Goal: Task Accomplishment & Management: Manage account settings

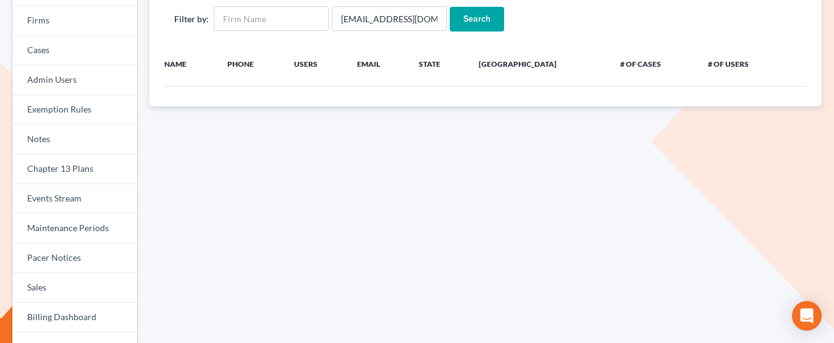
scroll to position [138, 0]
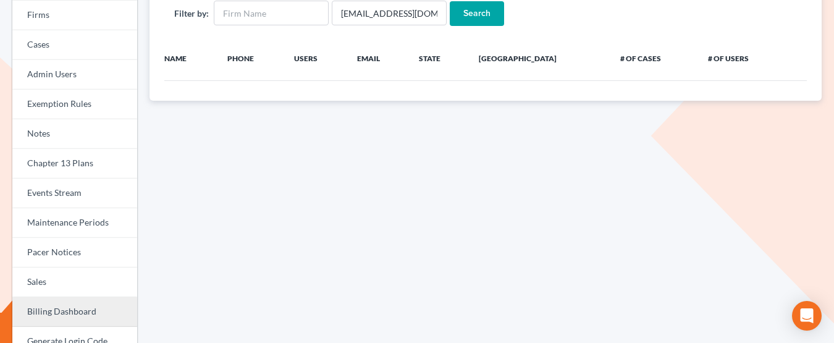
click at [58, 304] on link "Billing Dashboard" at bounding box center [74, 312] width 125 height 30
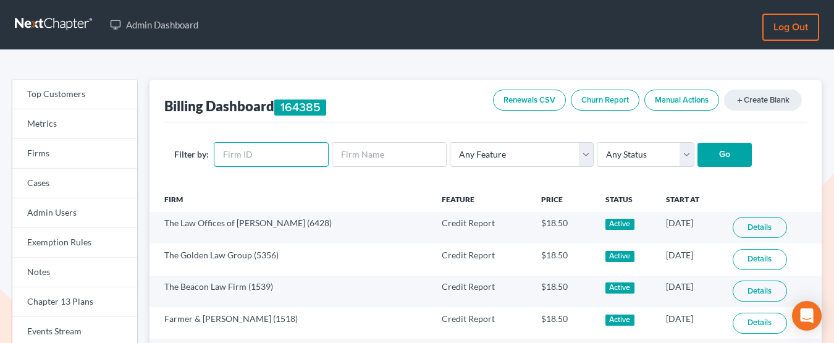
click at [256, 152] on input "text" at bounding box center [271, 154] width 115 height 25
type input "10499"
click at [698, 143] on input "Go" at bounding box center [725, 155] width 54 height 25
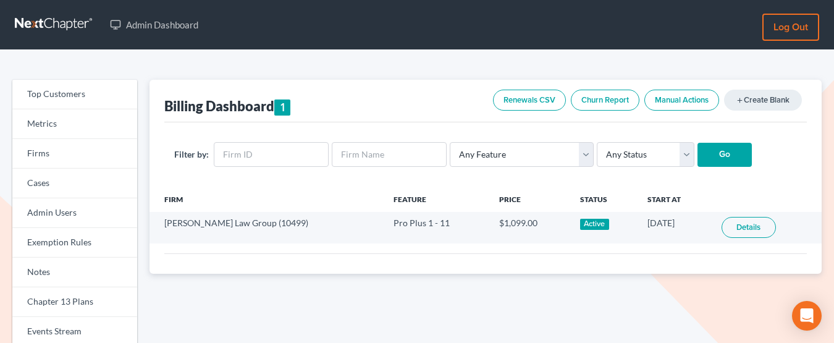
scroll to position [9, 0]
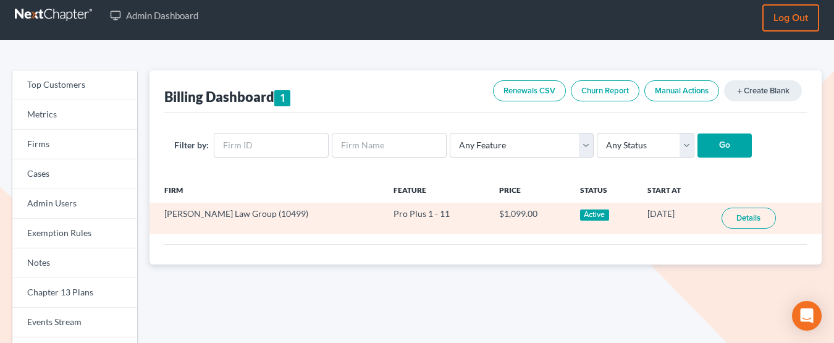
click at [735, 219] on link "Details" at bounding box center [749, 218] width 54 height 21
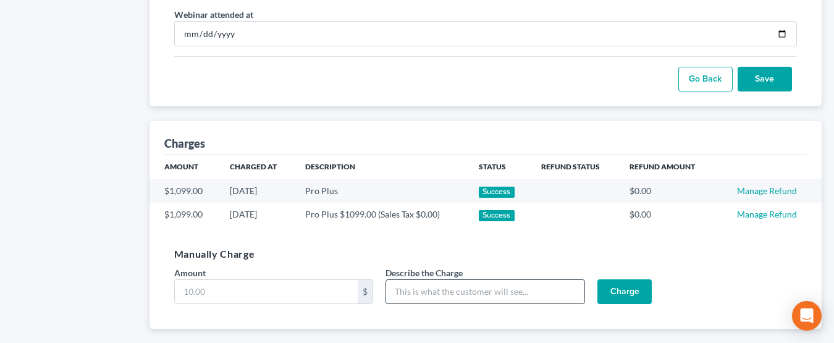
scroll to position [760, 0]
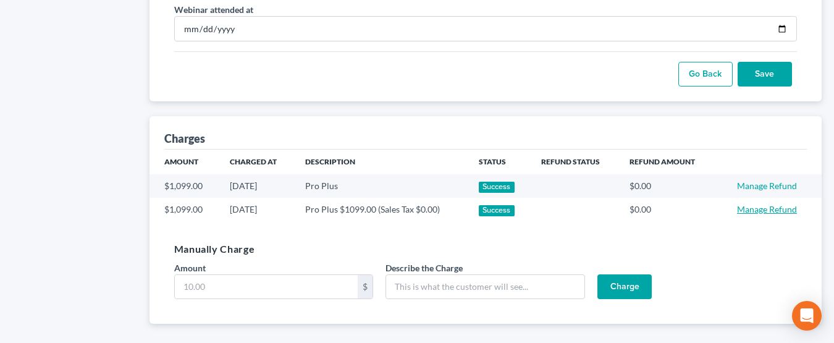
click at [749, 208] on link "Manage Refund" at bounding box center [767, 209] width 60 height 11
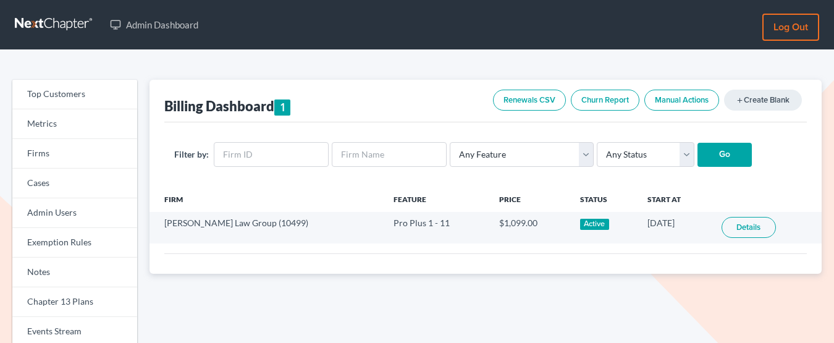
scroll to position [9, 0]
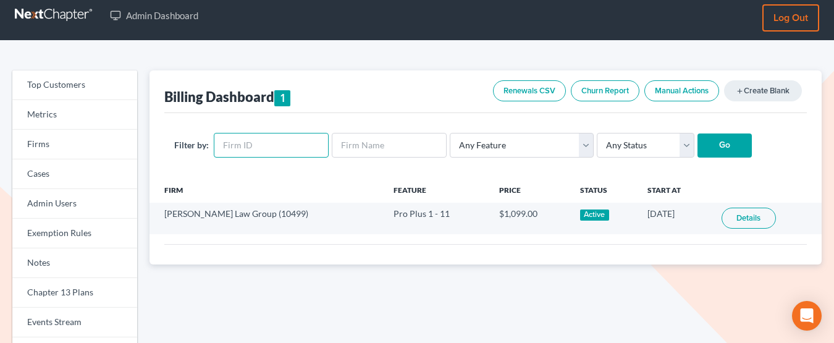
click at [273, 144] on input "text" at bounding box center [271, 145] width 115 height 25
type input "2319"
click at [698, 134] on input "Go" at bounding box center [725, 146] width 54 height 25
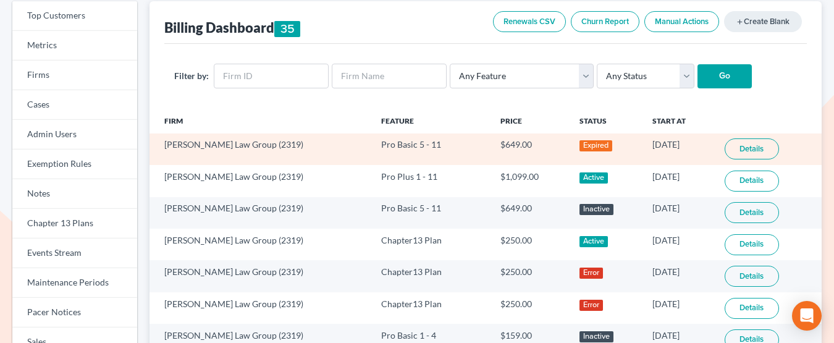
scroll to position [135, 0]
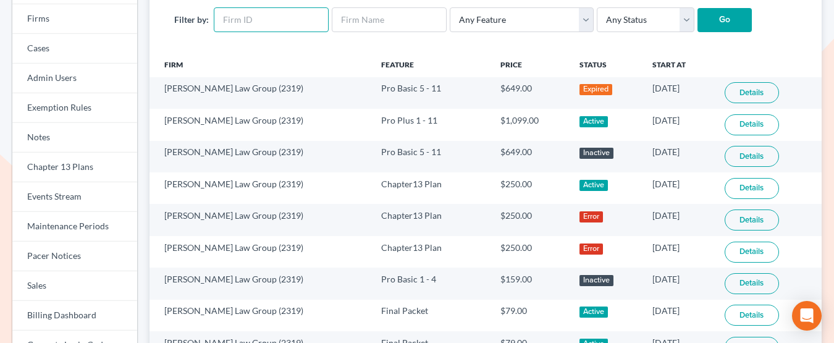
click at [245, 15] on input "text" at bounding box center [271, 19] width 115 height 25
type input "6374"
click at [698, 8] on input "Go" at bounding box center [725, 20] width 54 height 25
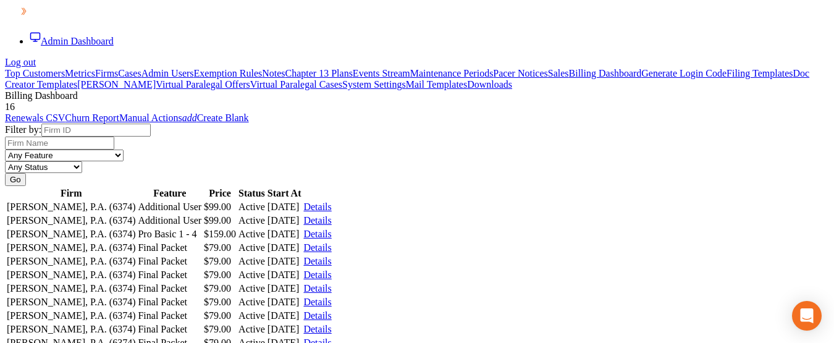
click at [151, 137] on input "text" at bounding box center [95, 130] width 109 height 13
type input "12038"
click at [5, 173] on input "Go" at bounding box center [15, 179] width 21 height 13
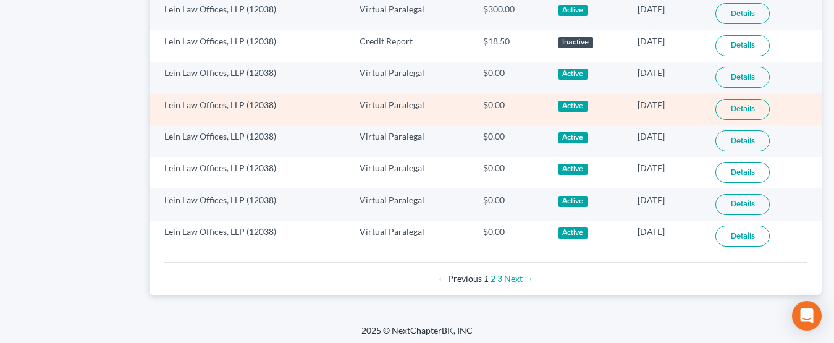
scroll to position [917, 0]
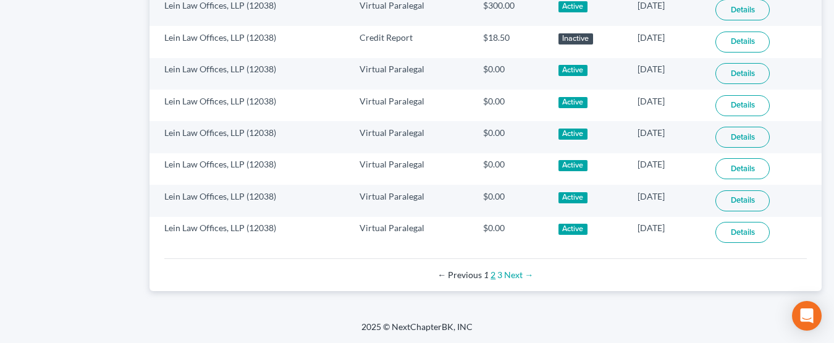
click at [493, 277] on link "2" at bounding box center [493, 274] width 5 height 11
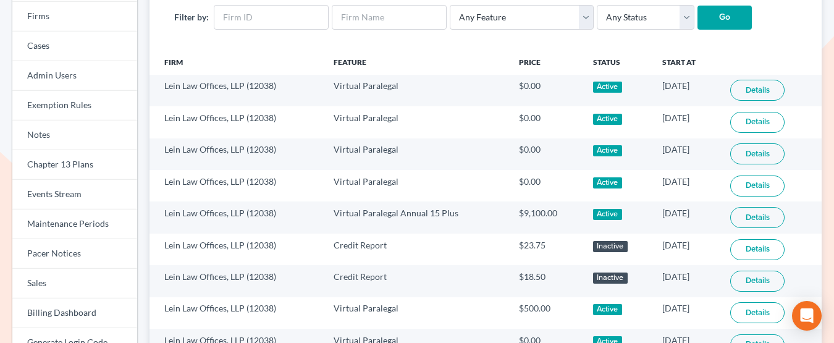
scroll to position [242, 0]
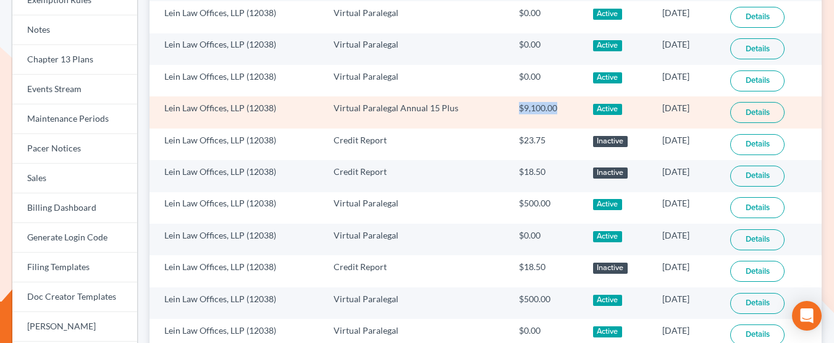
drag, startPoint x: 508, startPoint y: 108, endPoint x: 546, endPoint y: 106, distance: 38.4
click at [546, 106] on td "$9,100.00" at bounding box center [546, 112] width 74 height 32
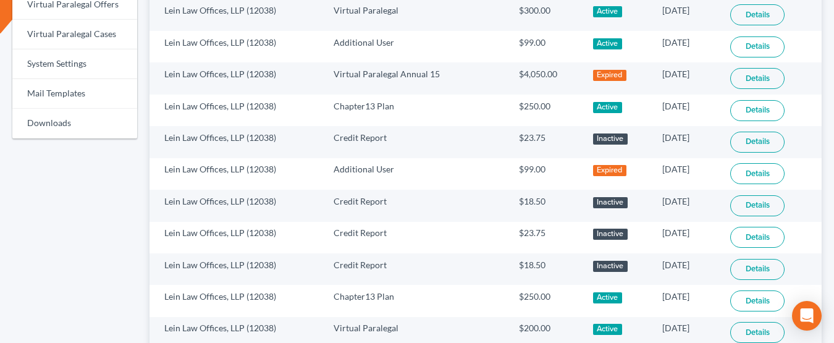
scroll to position [611, 0]
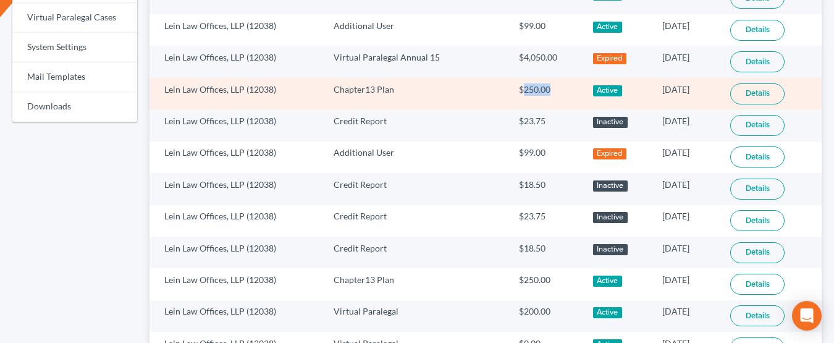
drag, startPoint x: 511, startPoint y: 93, endPoint x: 539, endPoint y: 93, distance: 27.8
click at [539, 93] on td "$250.00" at bounding box center [546, 94] width 74 height 32
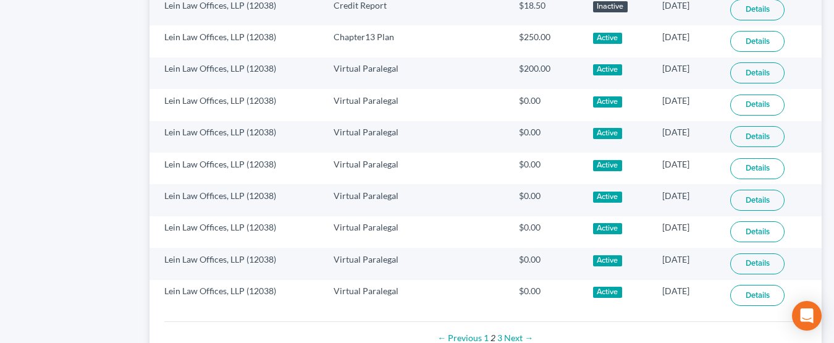
scroll to position [858, 0]
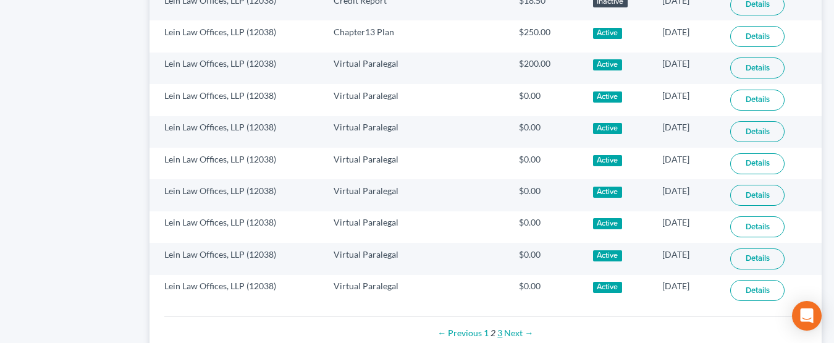
click at [499, 333] on link "3" at bounding box center [500, 333] width 5 height 11
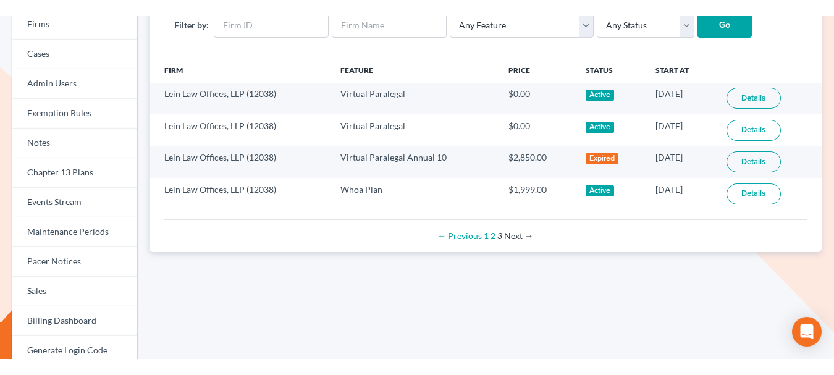
scroll to position [146, 0]
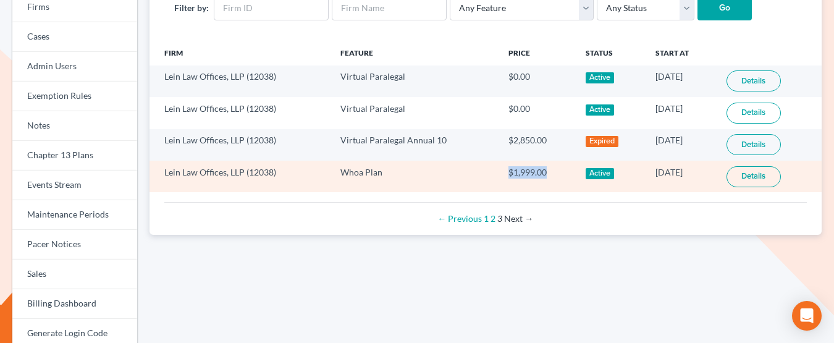
drag, startPoint x: 497, startPoint y: 171, endPoint x: 545, endPoint y: 171, distance: 48.2
click at [545, 171] on td "$1,999.00" at bounding box center [537, 177] width 77 height 32
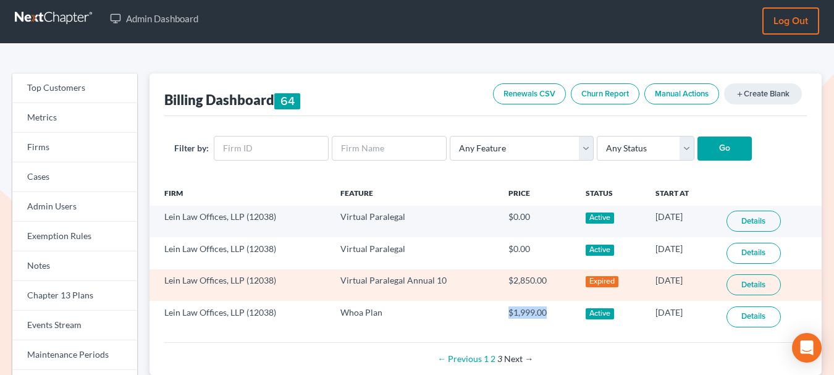
scroll to position [0, 0]
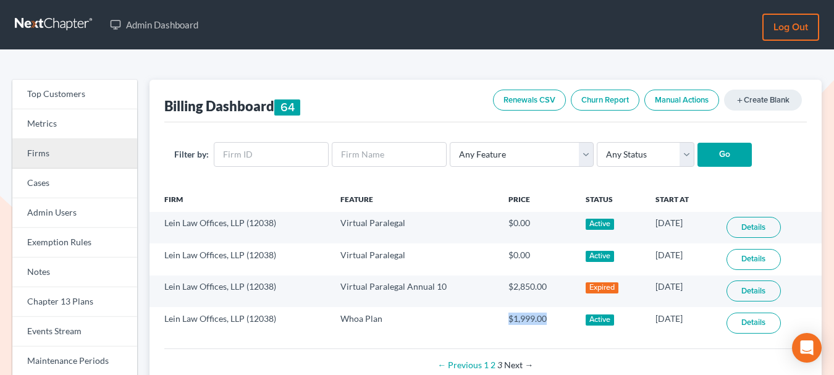
click at [70, 157] on link "Firms" at bounding box center [74, 154] width 125 height 30
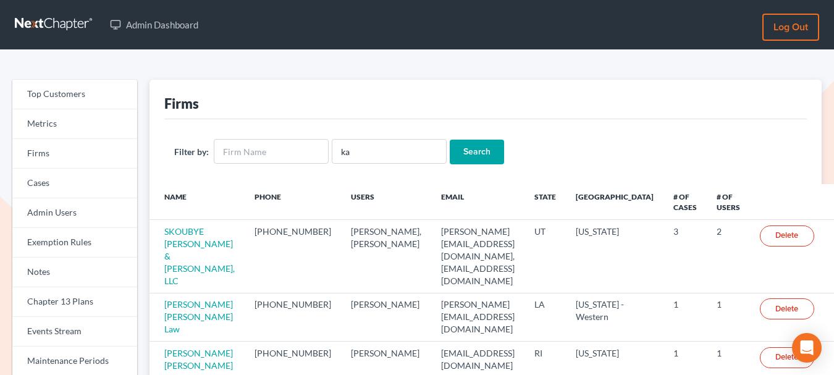
type input "k"
type input "stas"
click at [450, 140] on input "Search" at bounding box center [477, 152] width 54 height 25
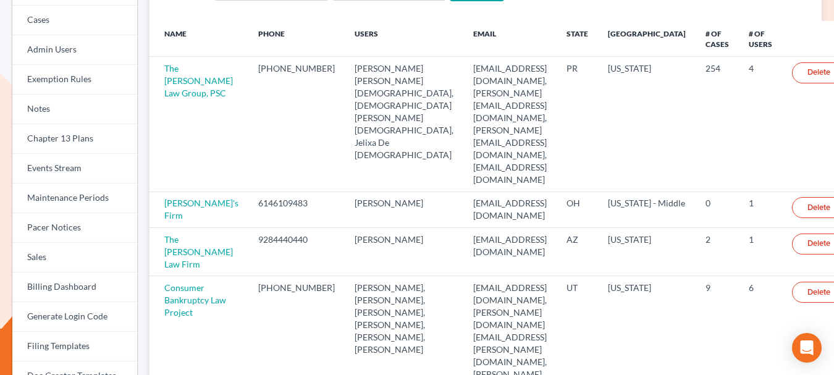
scroll to position [170, 0]
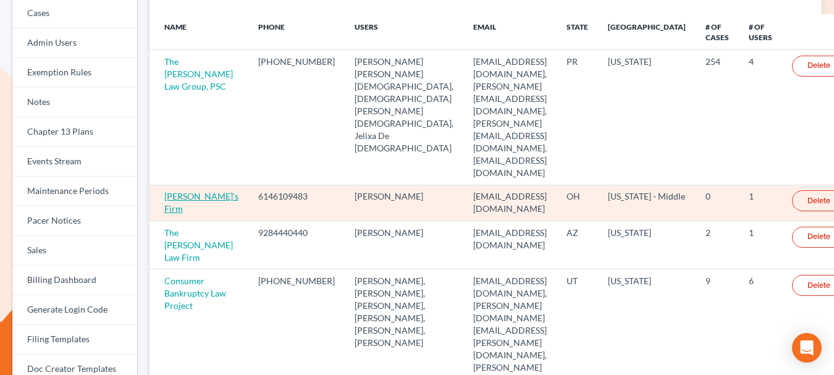
click at [200, 191] on link "Katie's Firm" at bounding box center [201, 202] width 74 height 23
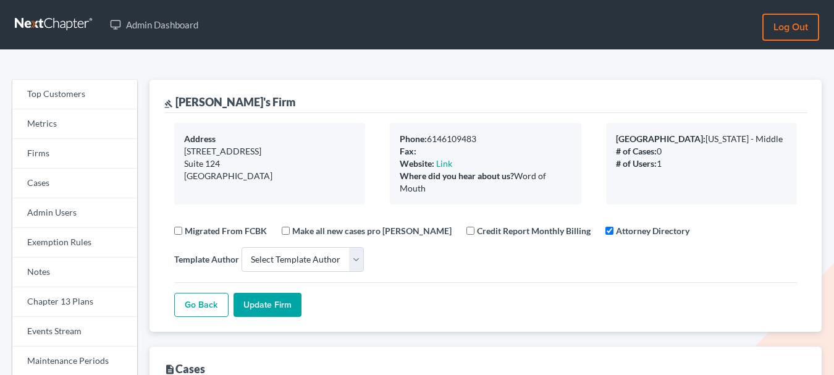
select select
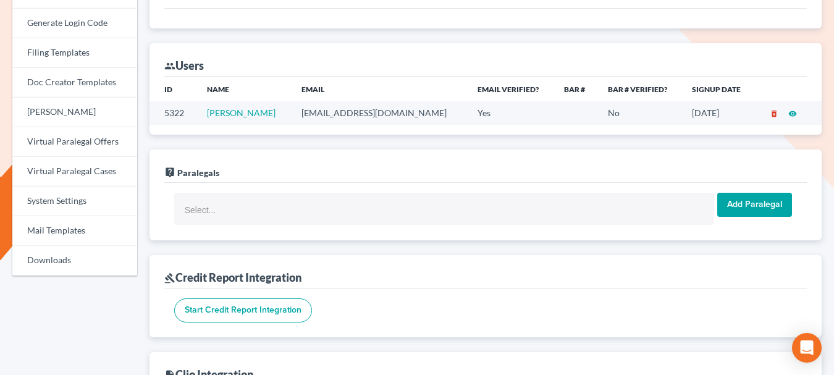
scroll to position [456, 0]
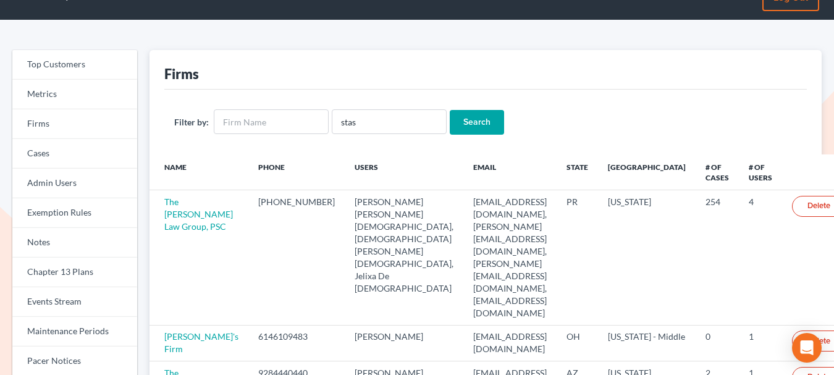
scroll to position [26, 0]
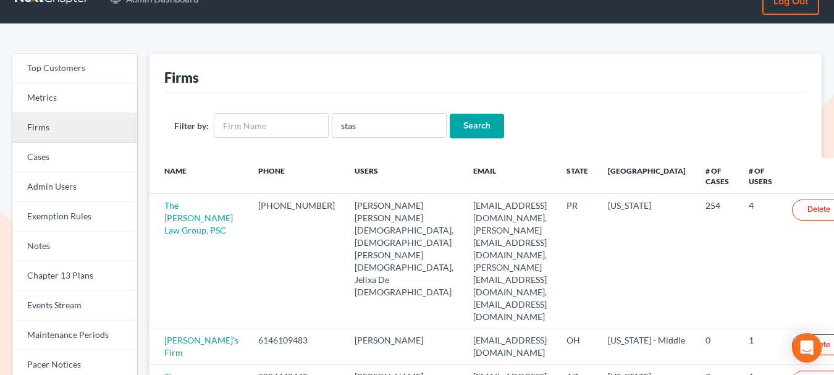
click at [67, 125] on link "Firms" at bounding box center [74, 128] width 125 height 30
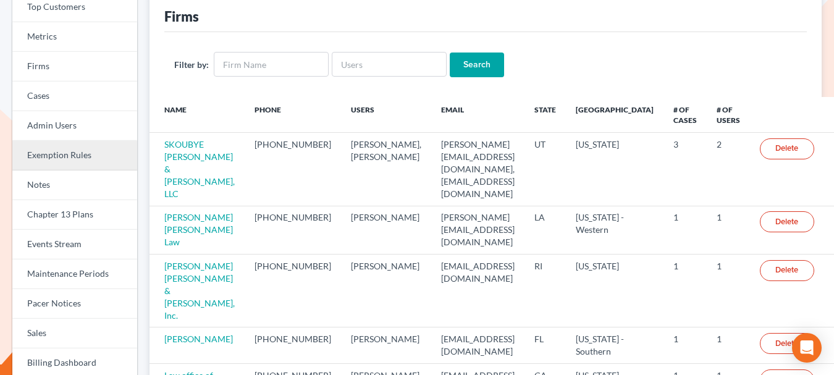
scroll to position [99, 0]
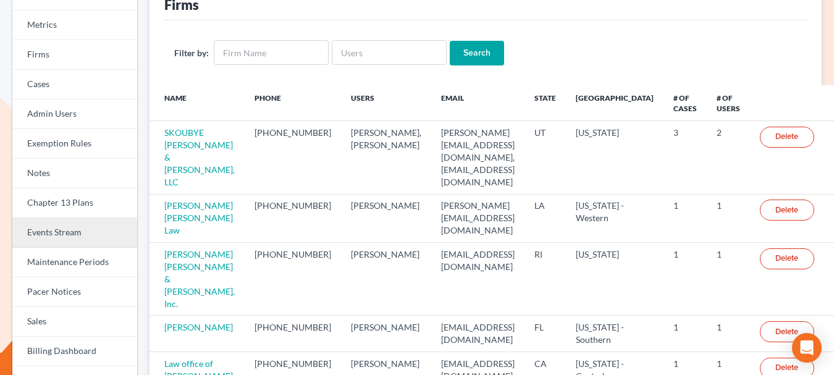
click at [56, 231] on link "Events Stream" at bounding box center [74, 233] width 125 height 30
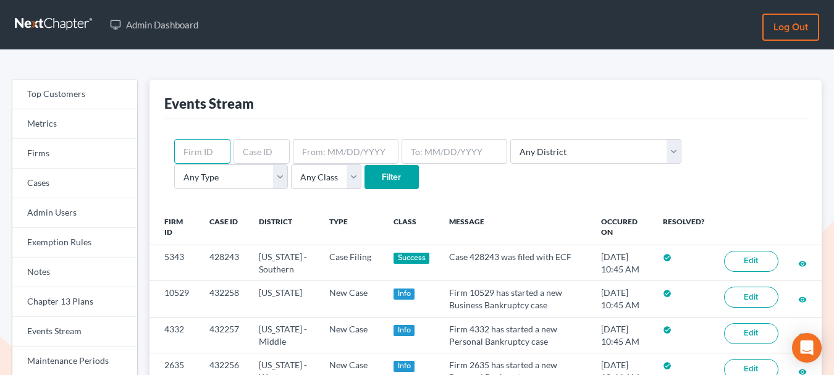
click at [214, 148] on input "text" at bounding box center [202, 151] width 56 height 25
click at [240, 150] on input "text" at bounding box center [262, 151] width 56 height 25
paste input "422646"
type input "422646"
click at [365, 172] on input "Filter" at bounding box center [392, 177] width 54 height 25
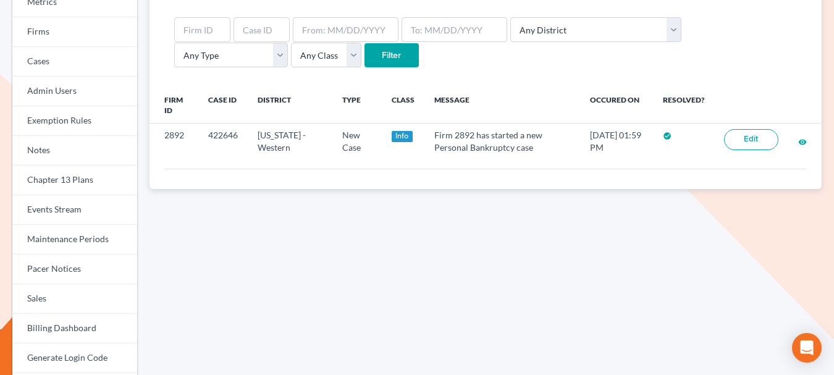
scroll to position [149, 0]
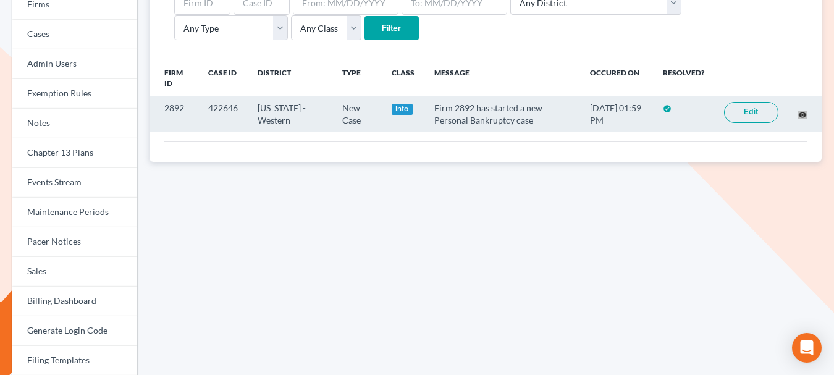
click at [0, 0] on div "Top Customers Metrics Firms Cases Admin Users Exemption Rules Notes Chapter 13 …" at bounding box center [417, 262] width 834 height 722
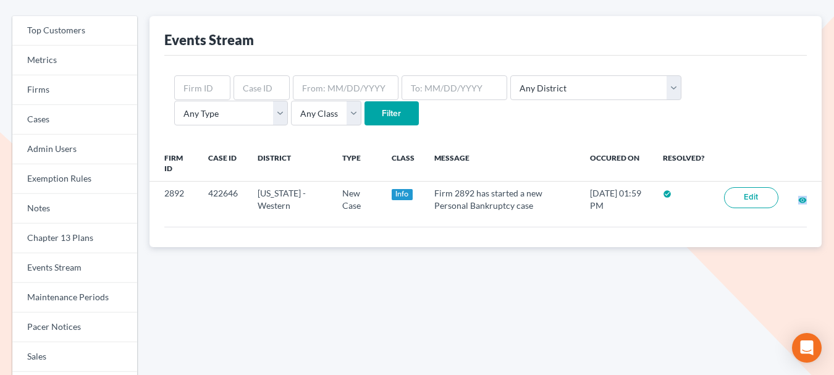
scroll to position [0, 0]
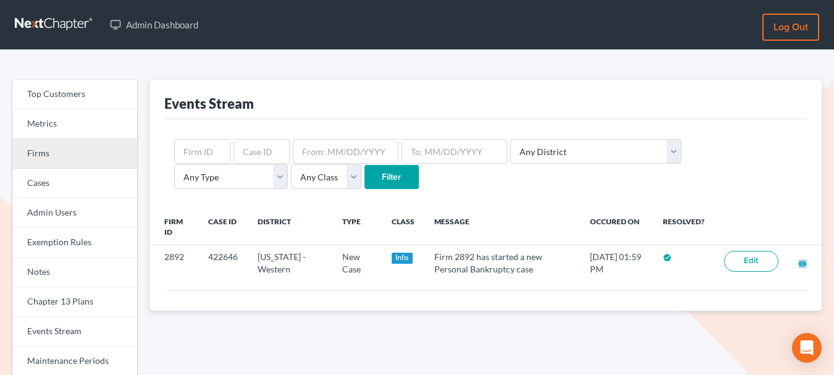
click at [55, 150] on link "Firms" at bounding box center [74, 154] width 125 height 30
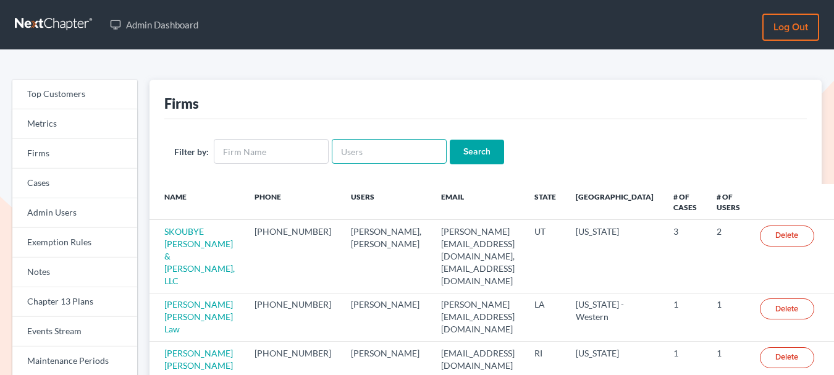
click at [384, 148] on input "text" at bounding box center [389, 151] width 115 height 25
type input "[PERSON_NAME]"
click at [450, 140] on input "Search" at bounding box center [477, 152] width 54 height 25
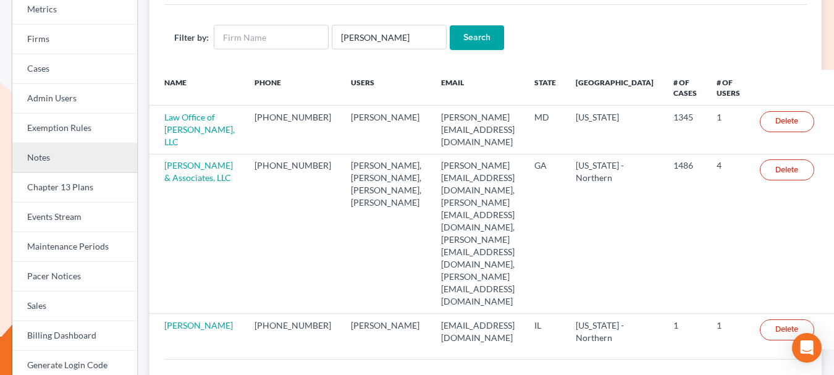
scroll to position [122, 0]
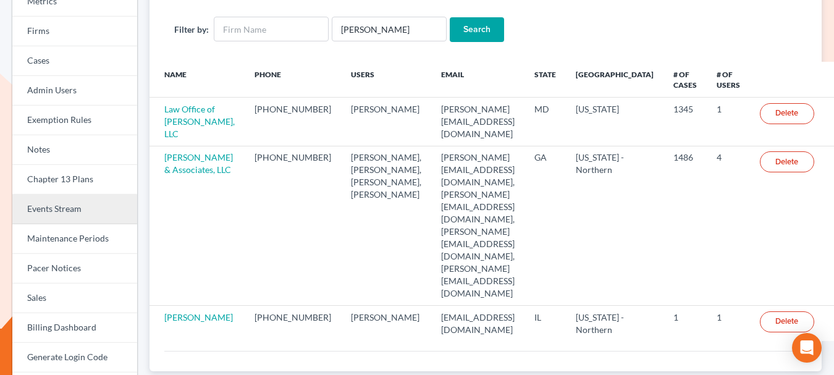
click at [57, 211] on link "Events Stream" at bounding box center [74, 210] width 125 height 30
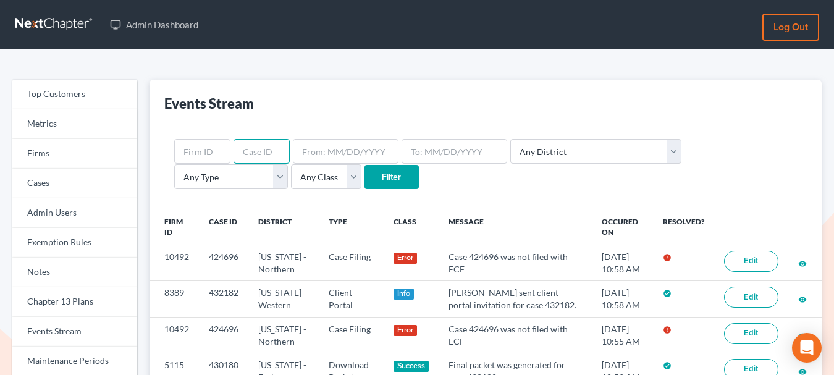
click at [262, 147] on input "text" at bounding box center [262, 151] width 56 height 25
paste input "424696"
type input "424696"
click at [365, 175] on input "Filter" at bounding box center [392, 177] width 54 height 25
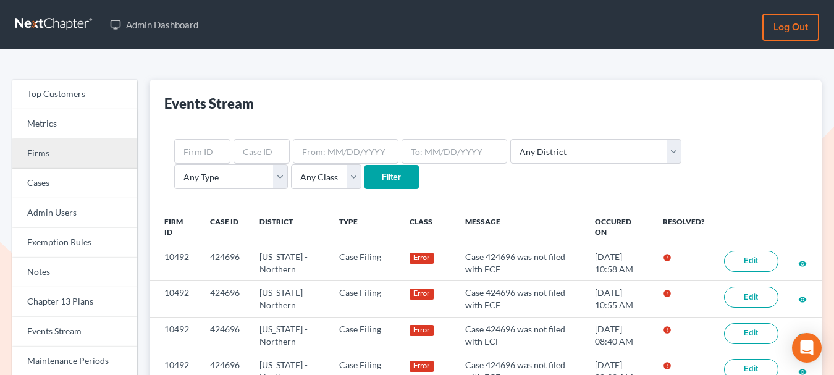
click at [46, 151] on link "Firms" at bounding box center [74, 154] width 125 height 30
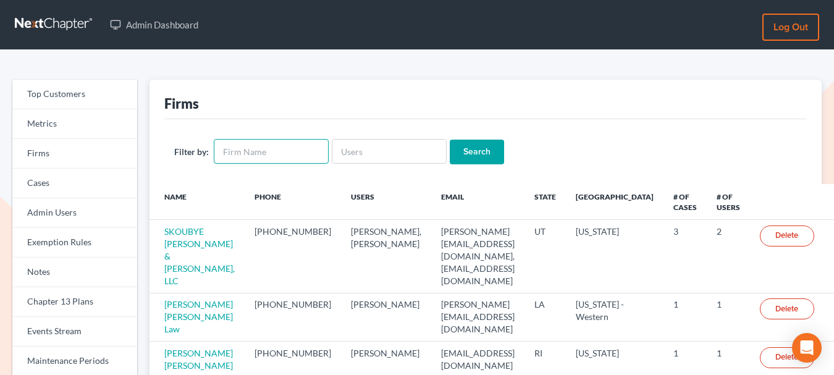
click at [277, 146] on input "text" at bounding box center [271, 151] width 115 height 25
type input "dann"
click at [450, 140] on input "Search" at bounding box center [477, 152] width 54 height 25
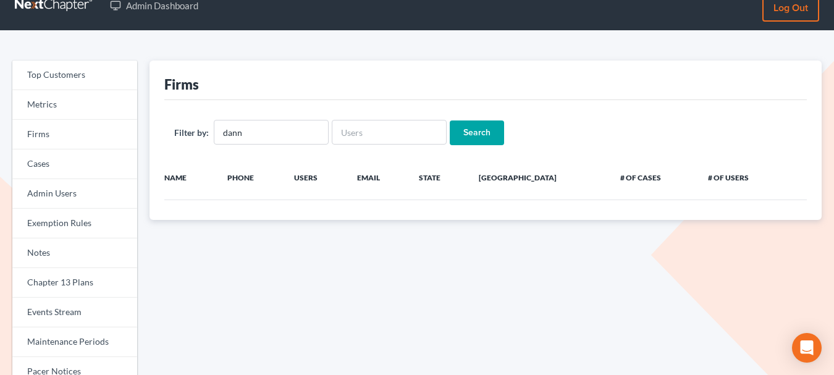
scroll to position [22, 0]
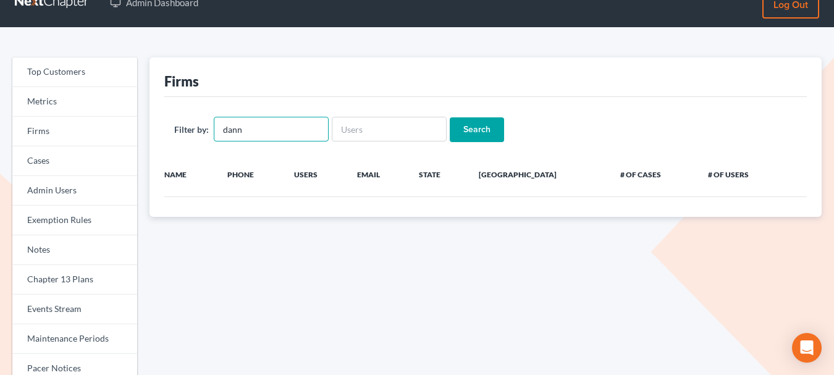
click at [295, 135] on input "dann" at bounding box center [271, 129] width 115 height 25
type input "dannlaw"
click at [450, 117] on input "Search" at bounding box center [477, 129] width 54 height 25
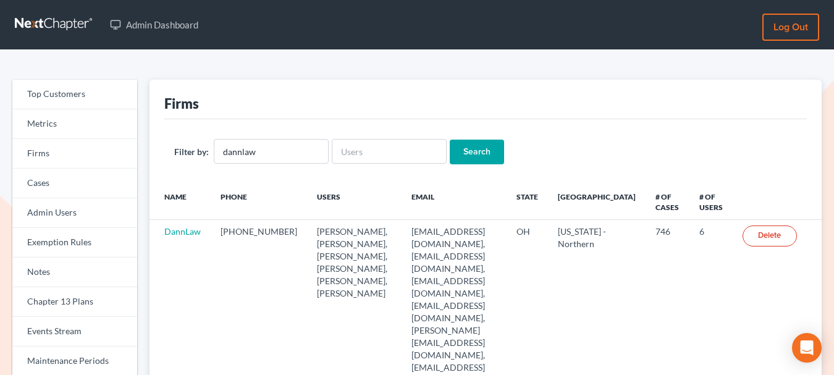
scroll to position [3, 0]
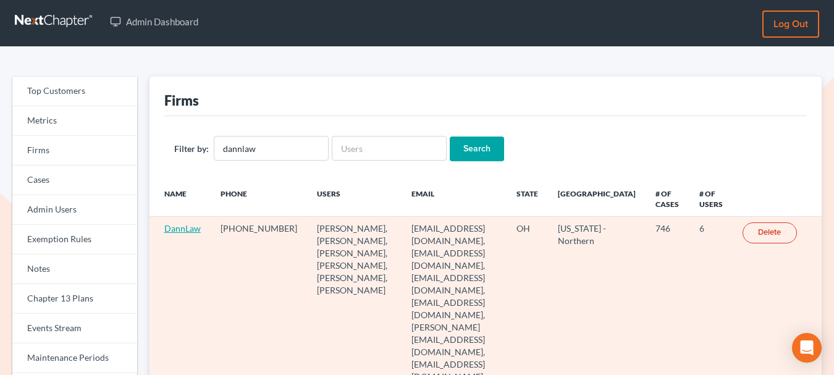
click at [192, 229] on link "DannLaw" at bounding box center [182, 228] width 36 height 11
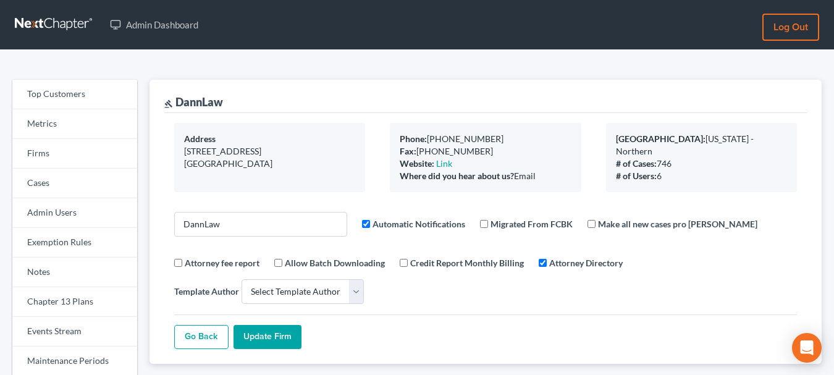
select select
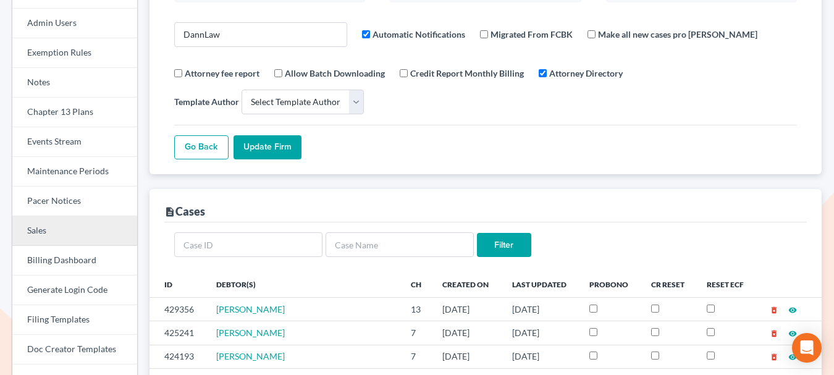
scroll to position [197, 0]
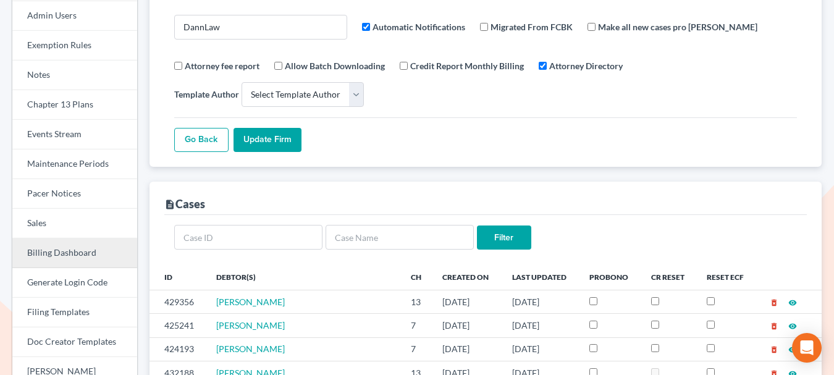
click at [72, 264] on link "Billing Dashboard" at bounding box center [74, 254] width 125 height 30
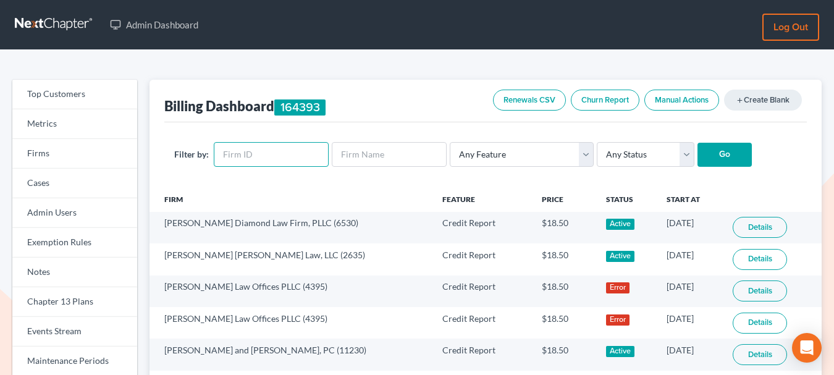
click at [276, 160] on input "text" at bounding box center [271, 154] width 115 height 25
paste input "1441"
type input "1441"
click at [724, 158] on input "Go" at bounding box center [725, 155] width 54 height 25
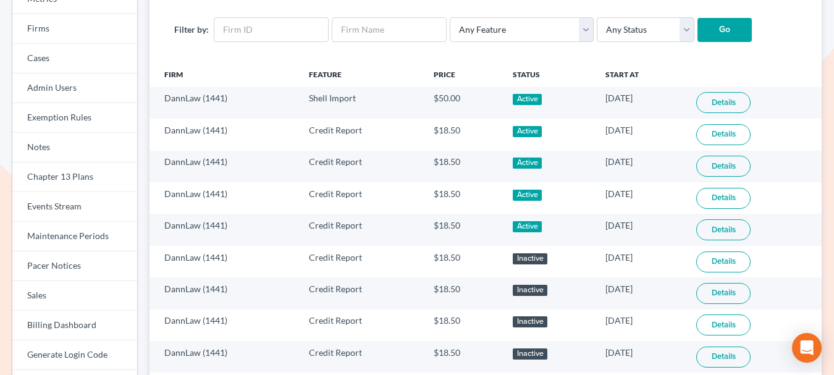
scroll to position [156, 0]
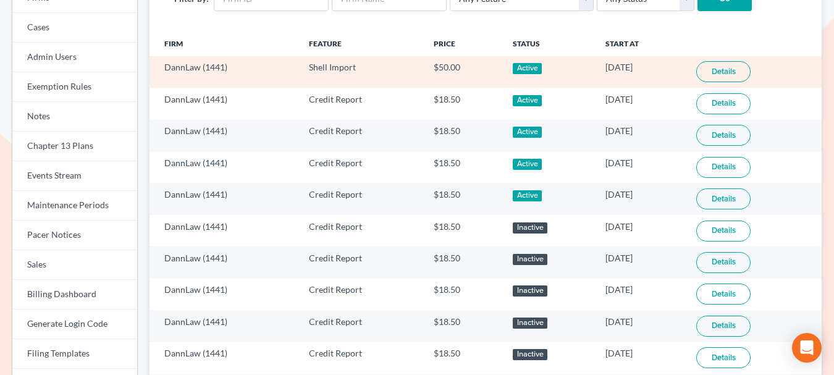
click at [714, 67] on link "Details" at bounding box center [724, 71] width 54 height 21
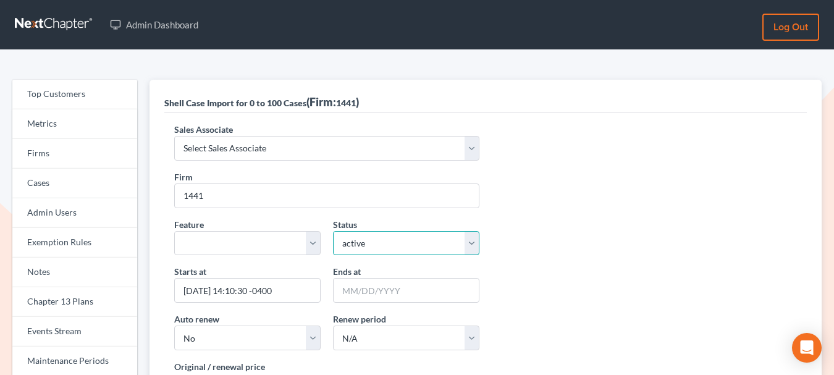
click at [444, 241] on select "active inactive pending expired error pending_charges" at bounding box center [406, 243] width 146 height 25
select select "expired"
click at [333, 231] on select "active inactive pending expired error pending_charges" at bounding box center [406, 243] width 146 height 25
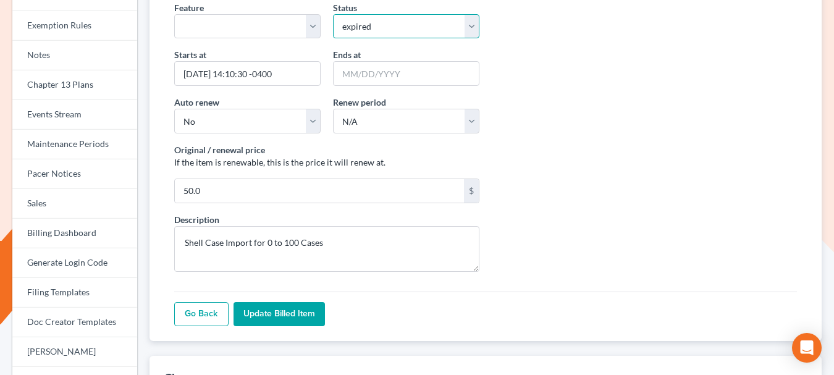
scroll to position [282, 0]
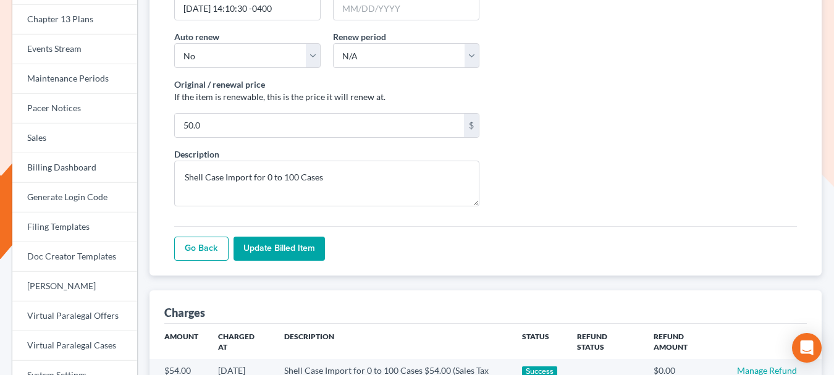
click at [303, 253] on input "Update Billed item" at bounding box center [279, 249] width 91 height 25
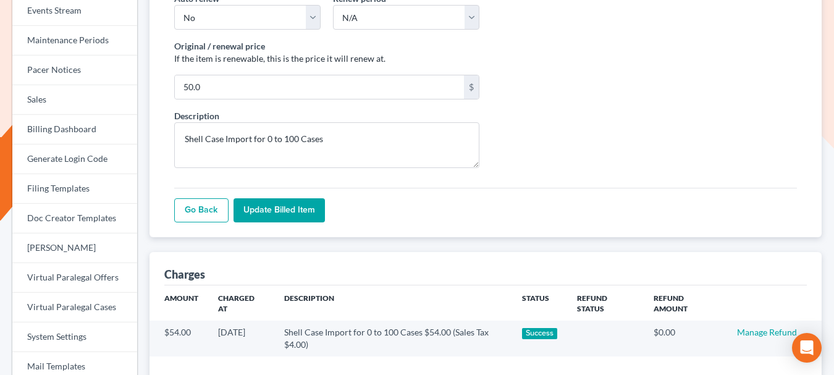
scroll to position [456, 0]
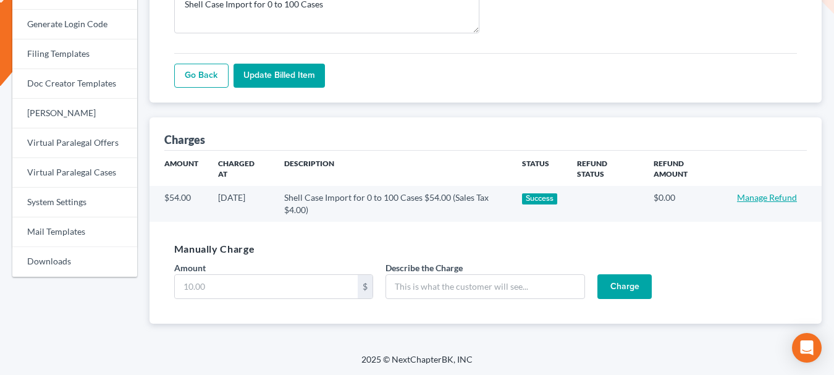
click at [748, 199] on link "Manage Refund" at bounding box center [767, 197] width 60 height 11
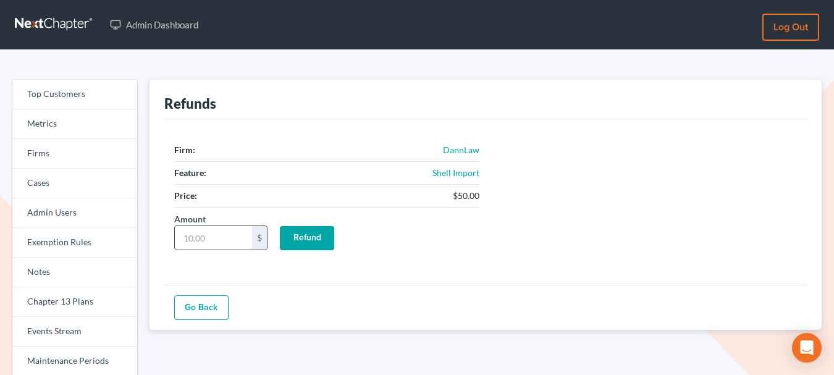
click at [216, 231] on input "Amount" at bounding box center [213, 237] width 77 height 23
type input "50"
click at [303, 234] on input "Refund" at bounding box center [307, 238] width 54 height 25
